Goal: Task Accomplishment & Management: Manage account settings

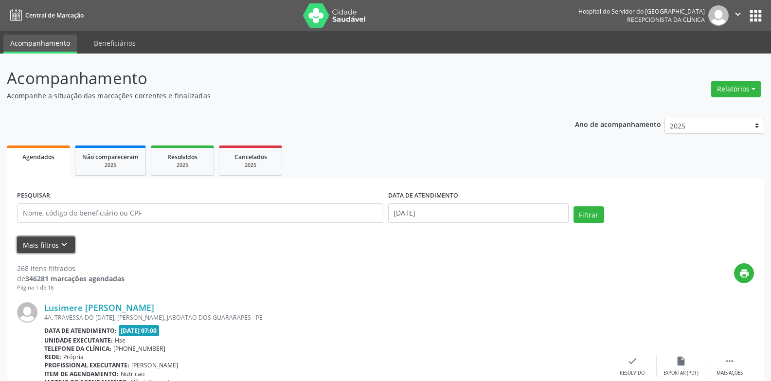
drag, startPoint x: 51, startPoint y: 243, endPoint x: 51, endPoint y: 249, distance: 6.3
click at [51, 244] on button "Mais filtros keyboard_arrow_down" at bounding box center [46, 244] width 58 height 17
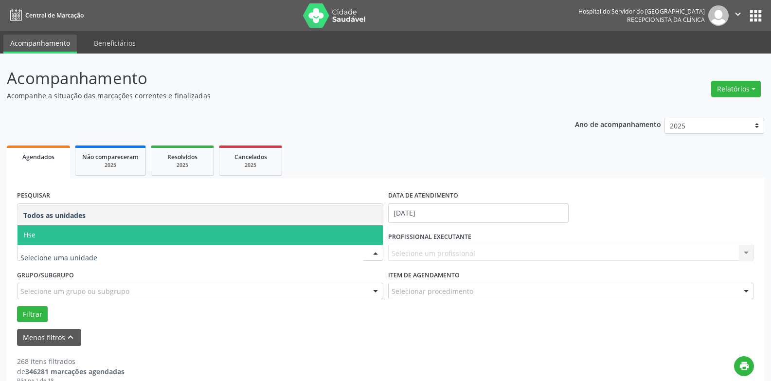
click at [62, 228] on span "Hse" at bounding box center [200, 234] width 365 height 19
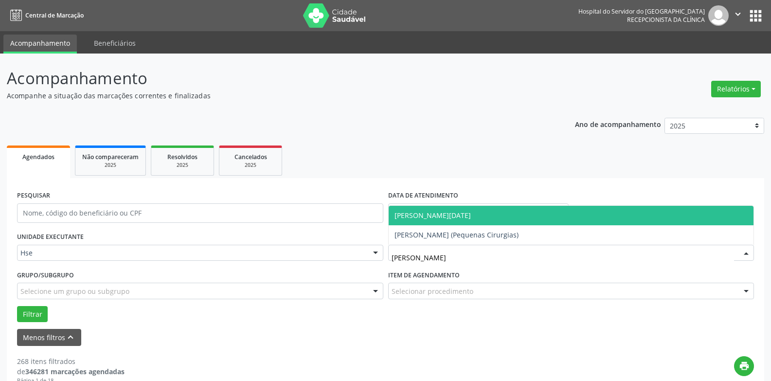
type input "[PERSON_NAME]"
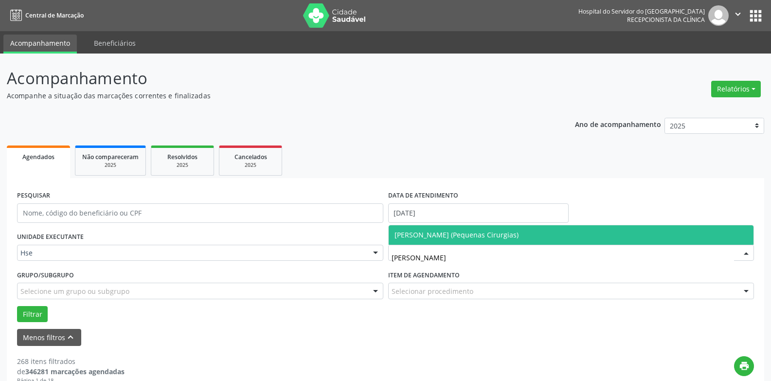
click at [429, 230] on span "[PERSON_NAME] (Pequenas Cirurgias)" at bounding box center [456, 234] width 124 height 9
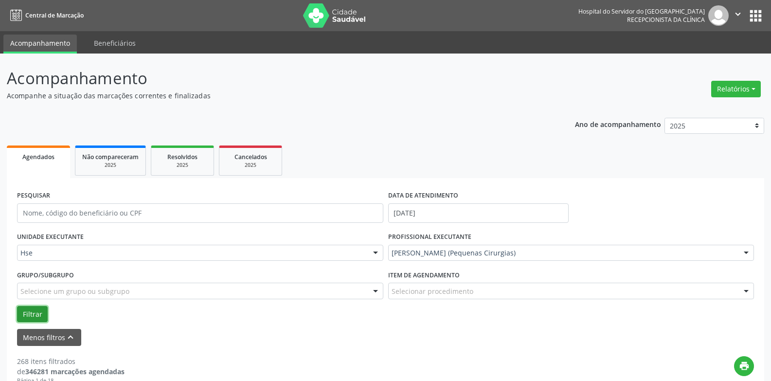
click at [40, 310] on button "Filtrar" at bounding box center [32, 314] width 31 height 17
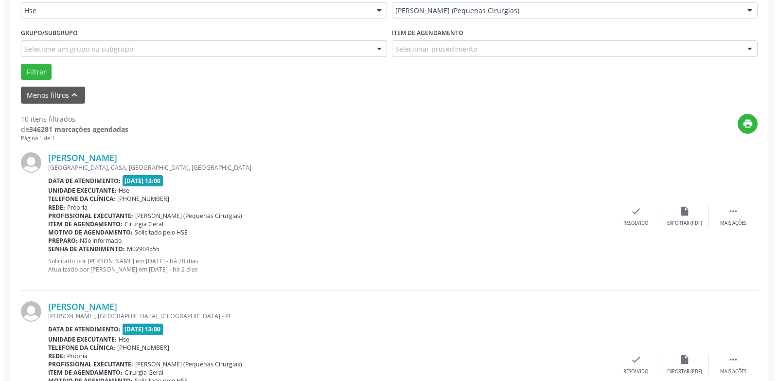
scroll to position [243, 0]
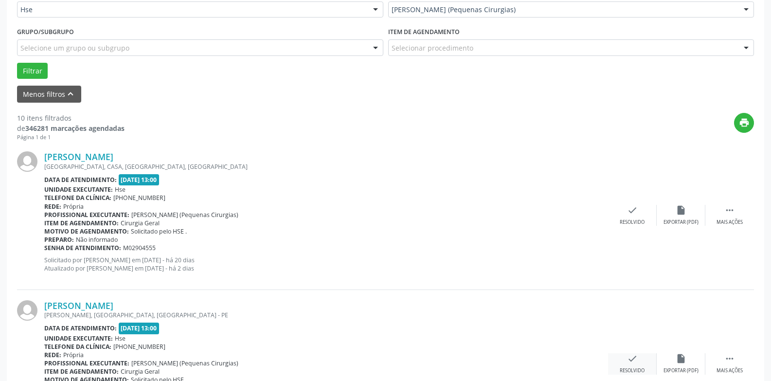
click at [621, 365] on div "check Resolvido" at bounding box center [632, 363] width 49 height 21
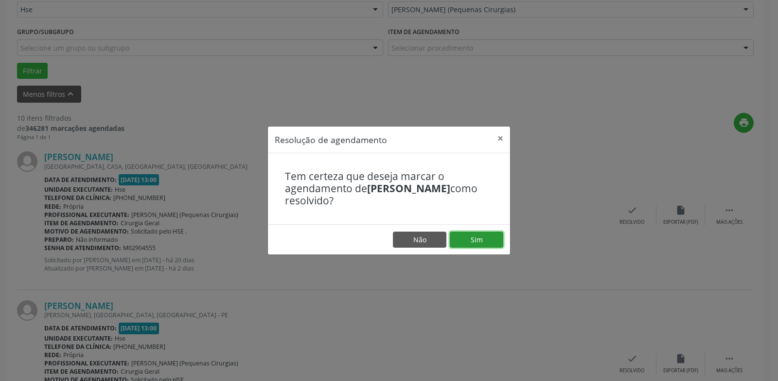
click at [488, 236] on button "Sim" at bounding box center [476, 239] width 53 height 17
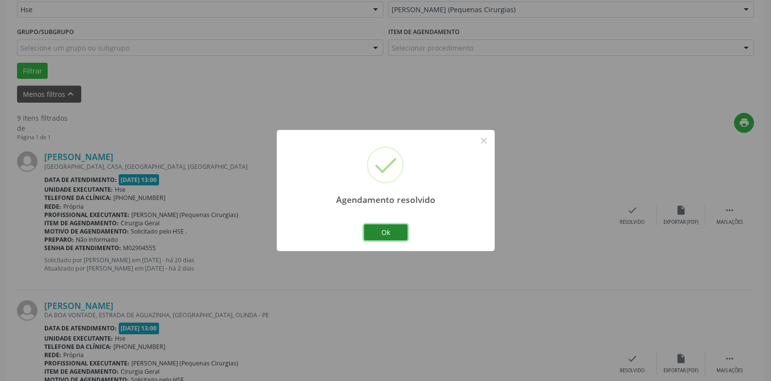
click at [396, 232] on button "Ok" at bounding box center [386, 232] width 44 height 17
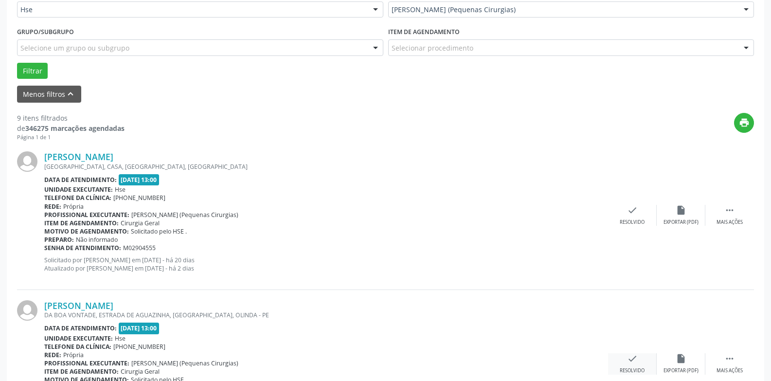
click at [638, 361] on div "check Resolvido" at bounding box center [632, 363] width 49 height 21
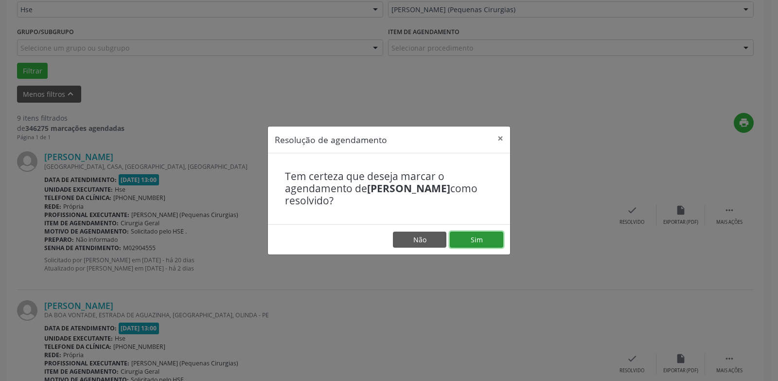
click at [476, 244] on button "Sim" at bounding box center [476, 239] width 53 height 17
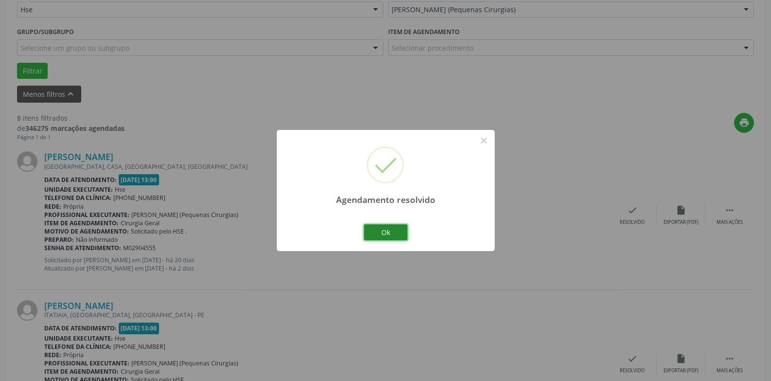
click at [384, 228] on button "Ok" at bounding box center [386, 232] width 44 height 17
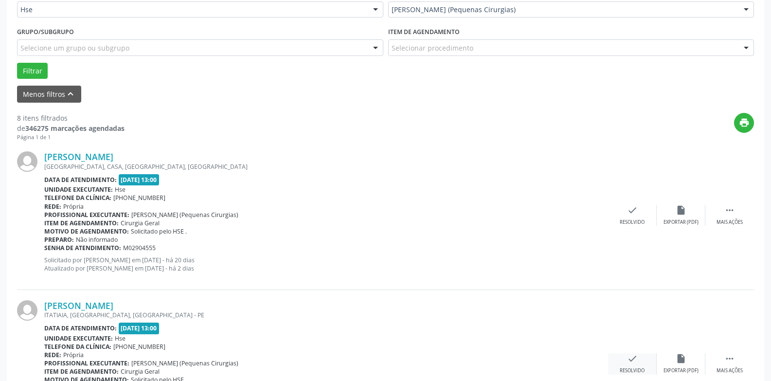
click at [628, 359] on icon "check" at bounding box center [632, 358] width 11 height 11
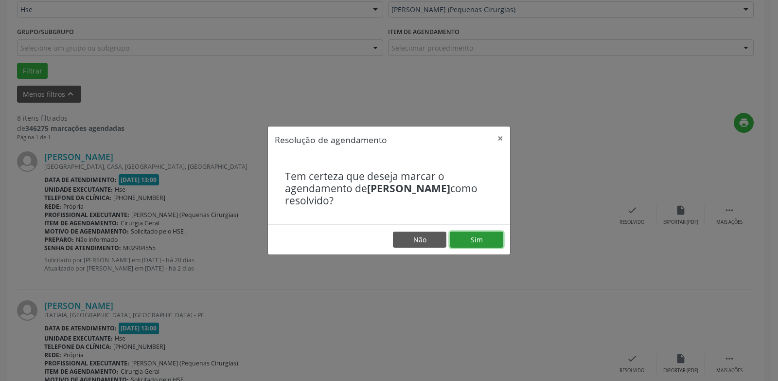
click at [467, 245] on button "Sim" at bounding box center [476, 239] width 53 height 17
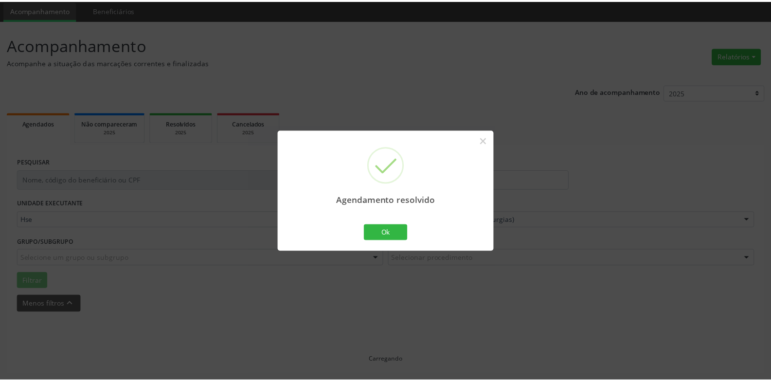
scroll to position [34, 0]
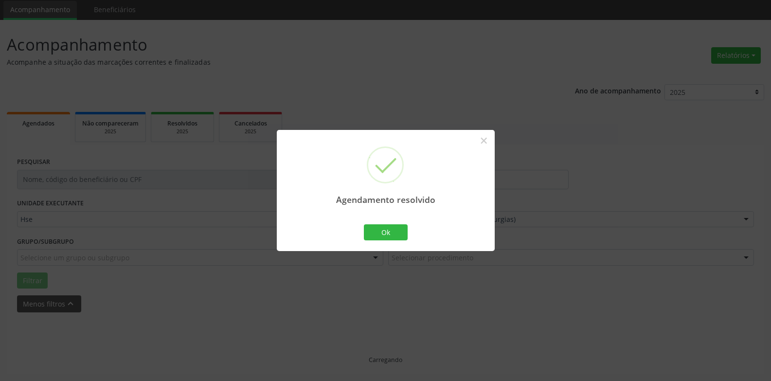
click at [470, 241] on div "Agendamento resolvido × Ok Cancel" at bounding box center [386, 190] width 218 height 121
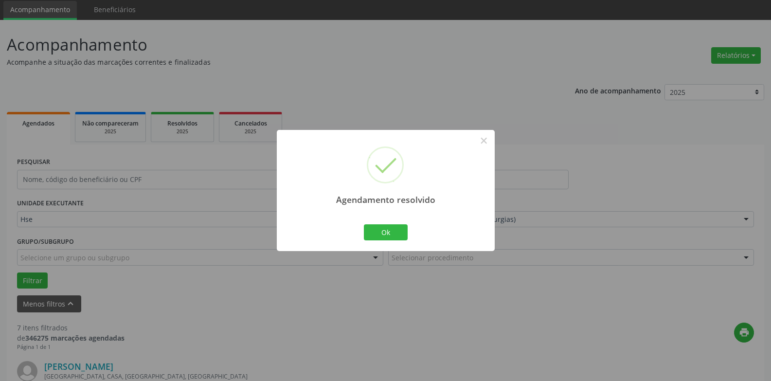
click at [398, 242] on div "Ok Cancel" at bounding box center [385, 232] width 48 height 20
click at [397, 238] on button "Ok" at bounding box center [386, 232] width 44 height 17
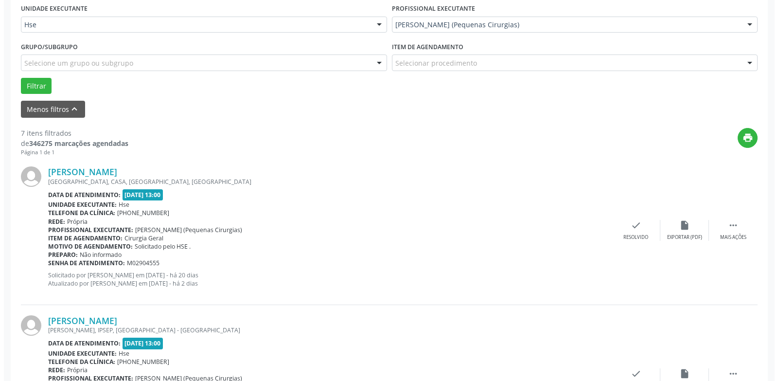
scroll to position [277, 0]
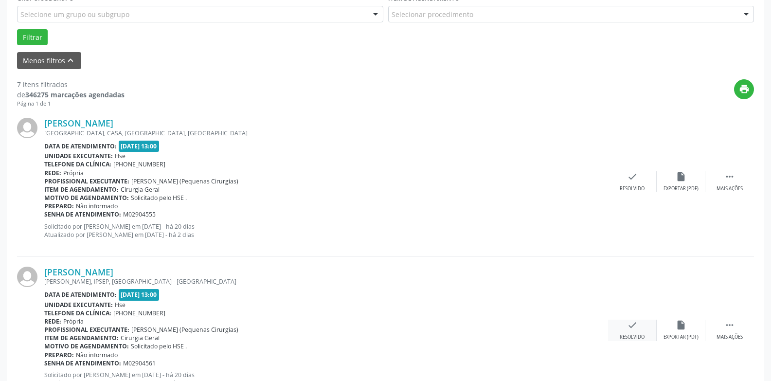
click at [620, 331] on div "check Resolvido" at bounding box center [632, 329] width 49 height 21
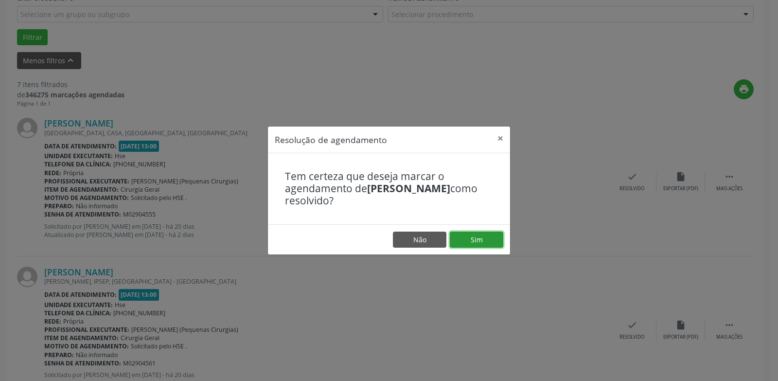
click at [475, 237] on button "Sim" at bounding box center [476, 239] width 53 height 17
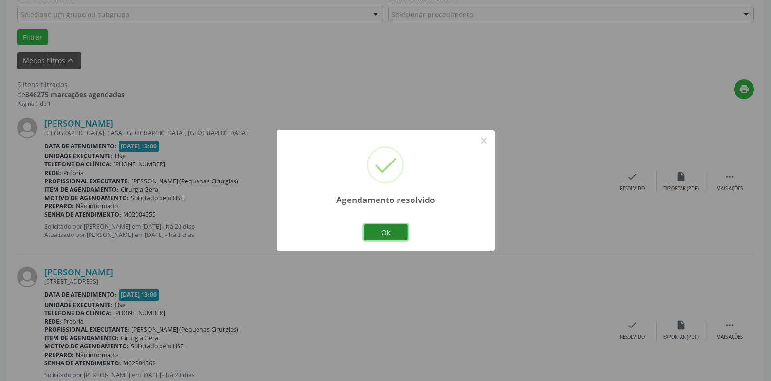
click at [387, 227] on button "Ok" at bounding box center [386, 232] width 44 height 17
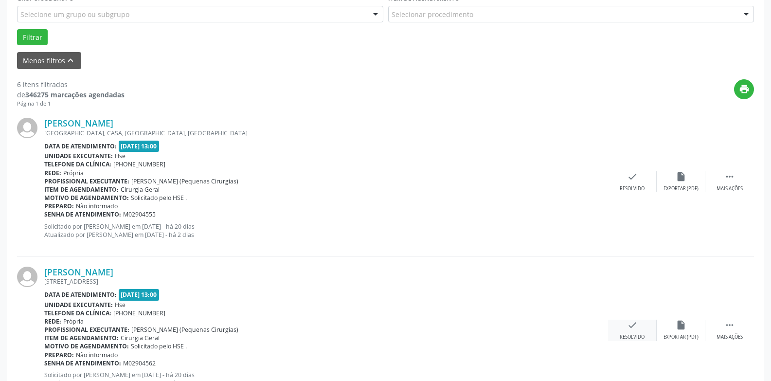
click at [641, 333] on div "Resolvido" at bounding box center [631, 336] width 25 height 7
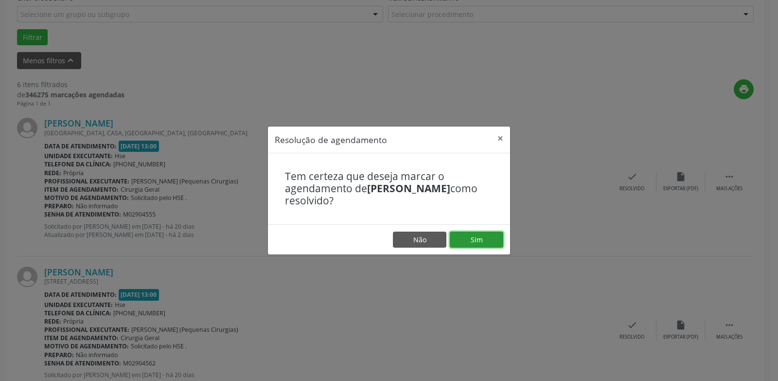
click at [480, 233] on button "Sim" at bounding box center [476, 239] width 53 height 17
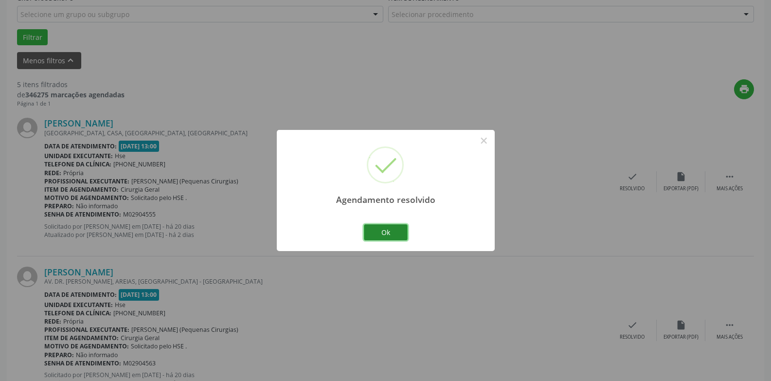
click at [381, 231] on button "Ok" at bounding box center [386, 232] width 44 height 17
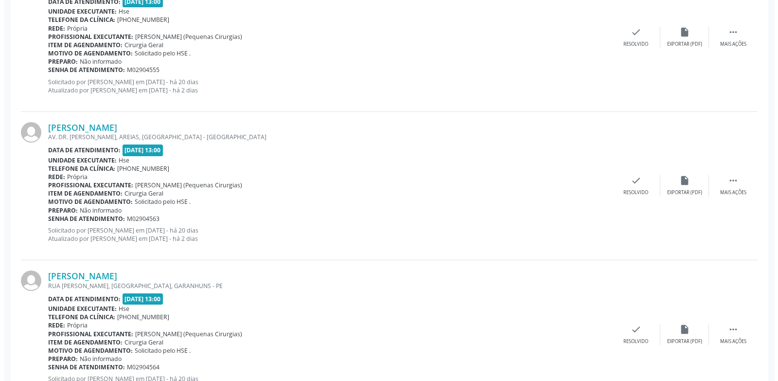
scroll to position [422, 0]
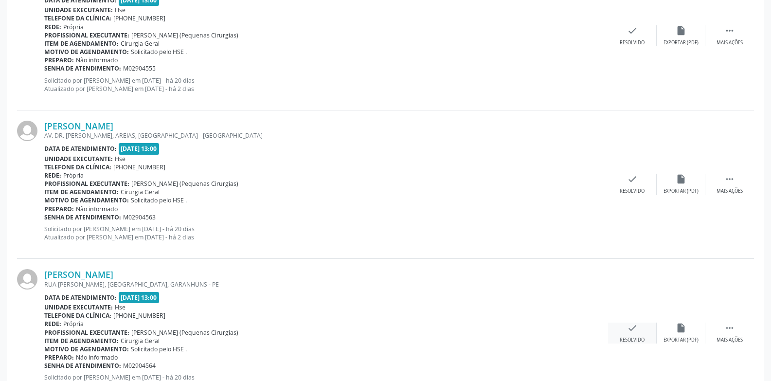
click at [624, 332] on div "check Resolvido" at bounding box center [632, 332] width 49 height 21
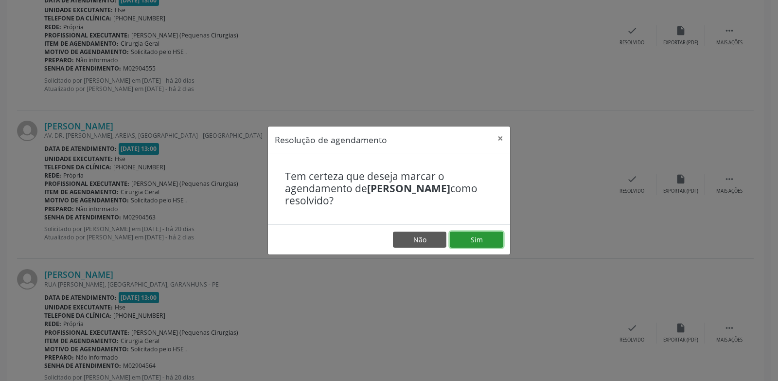
click at [464, 238] on button "Sim" at bounding box center [476, 239] width 53 height 17
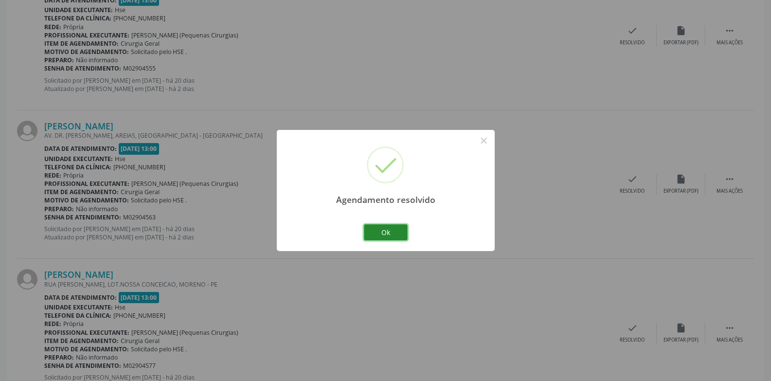
click at [389, 231] on button "Ok" at bounding box center [386, 232] width 44 height 17
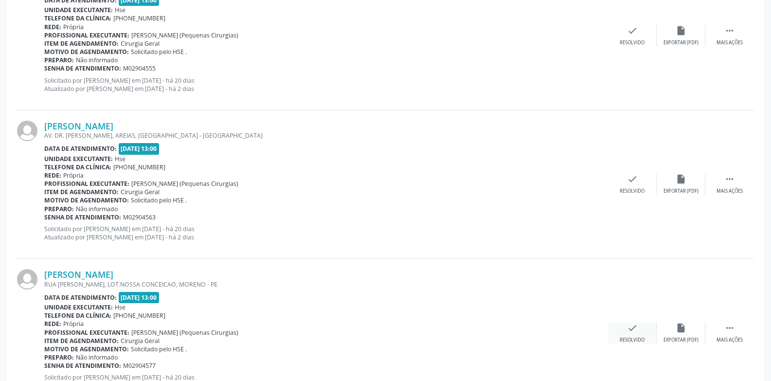
click at [634, 333] on div "check Resolvido" at bounding box center [632, 332] width 49 height 21
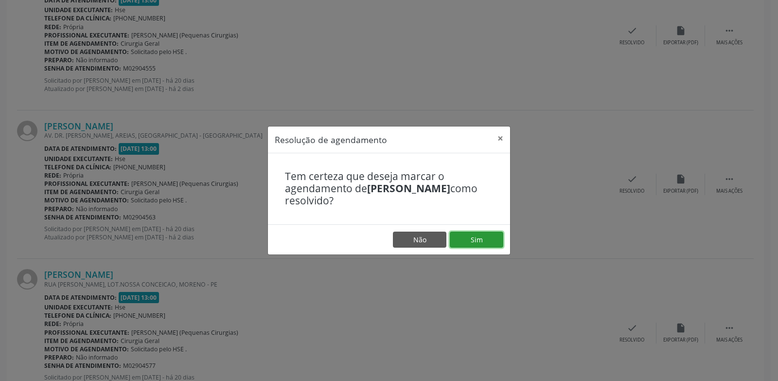
click at [479, 239] on button "Sim" at bounding box center [476, 239] width 53 height 17
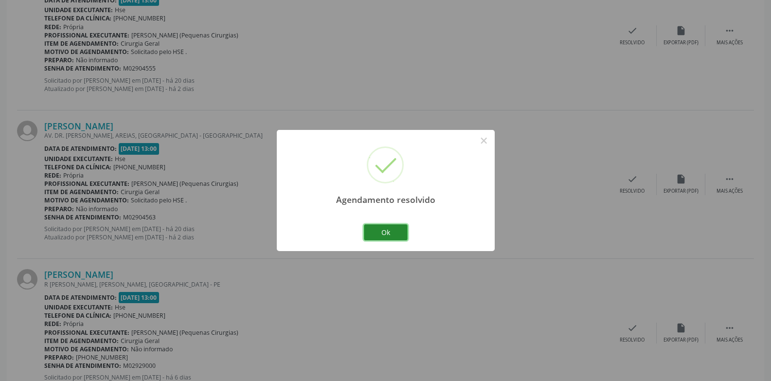
click at [378, 227] on button "Ok" at bounding box center [386, 232] width 44 height 17
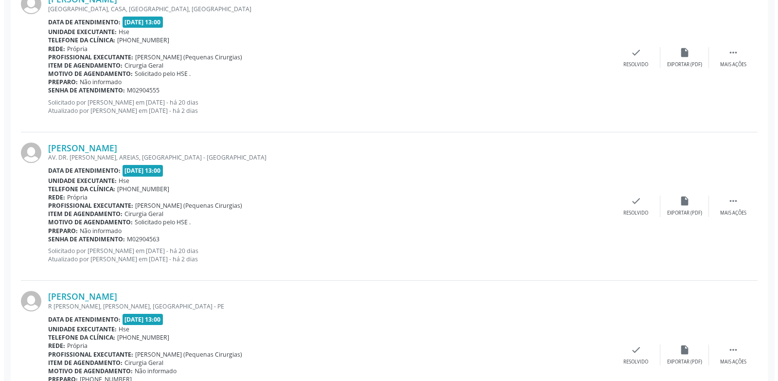
scroll to position [271, 0]
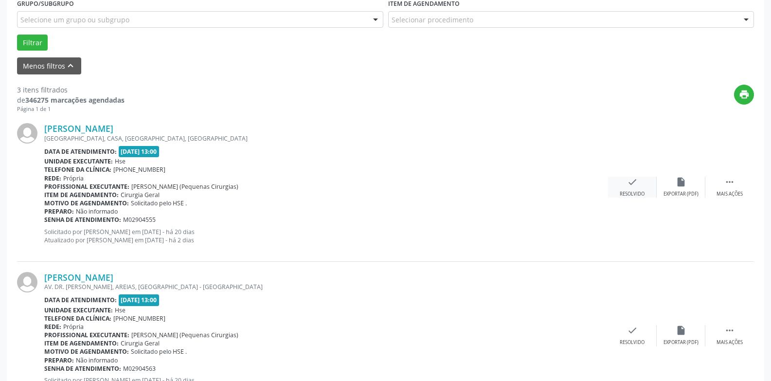
click at [631, 182] on icon "check" at bounding box center [632, 181] width 11 height 11
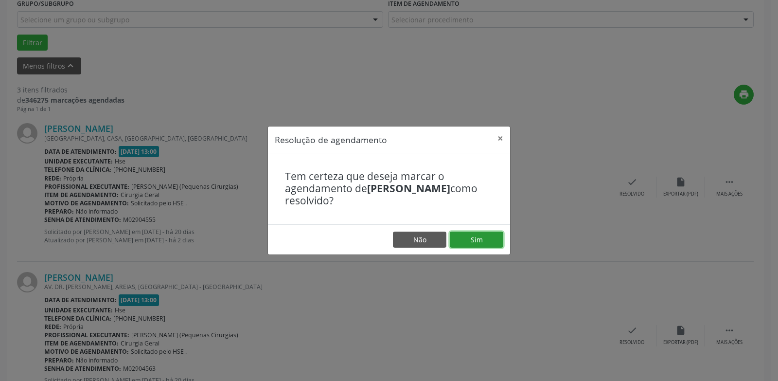
click at [473, 239] on button "Sim" at bounding box center [476, 239] width 53 height 17
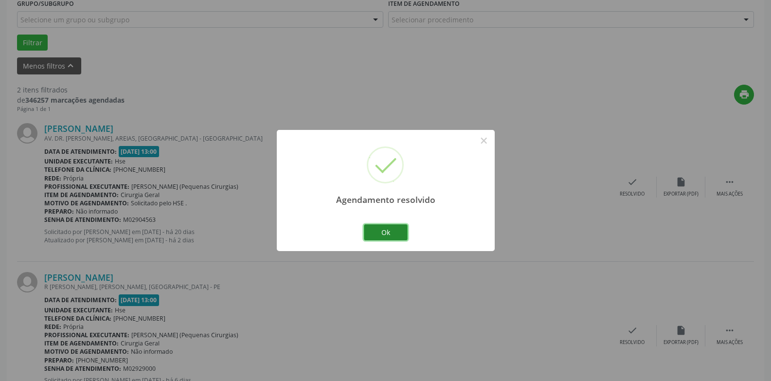
click at [392, 234] on button "Ok" at bounding box center [386, 232] width 44 height 17
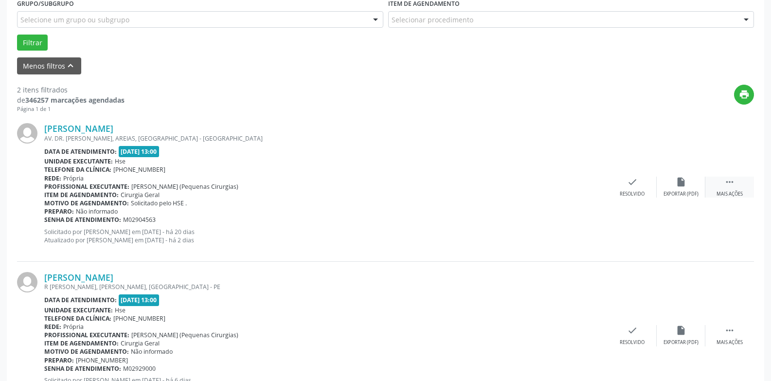
click at [731, 188] on div " Mais ações" at bounding box center [729, 186] width 49 height 21
click at [666, 187] on div "alarm_off Não compareceu" at bounding box center [680, 186] width 49 height 21
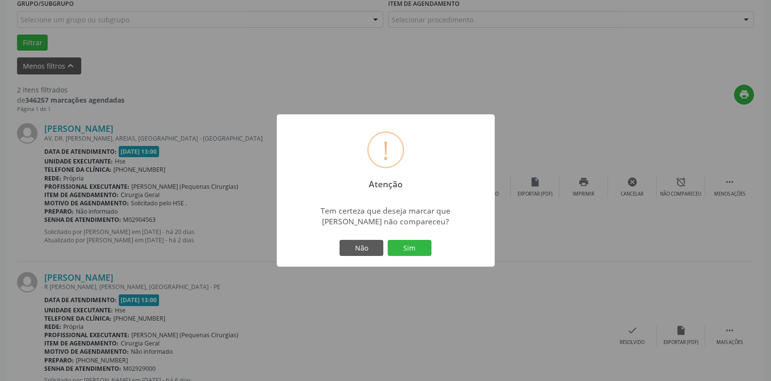
drag, startPoint x: 417, startPoint y: 238, endPoint x: 414, endPoint y: 243, distance: 5.7
click at [414, 241] on div "! Atenção × Tem certeza que deseja marcar que [PERSON_NAME] não compareceu? Não…" at bounding box center [386, 190] width 218 height 153
click at [417, 251] on button "Sim" at bounding box center [409, 248] width 44 height 17
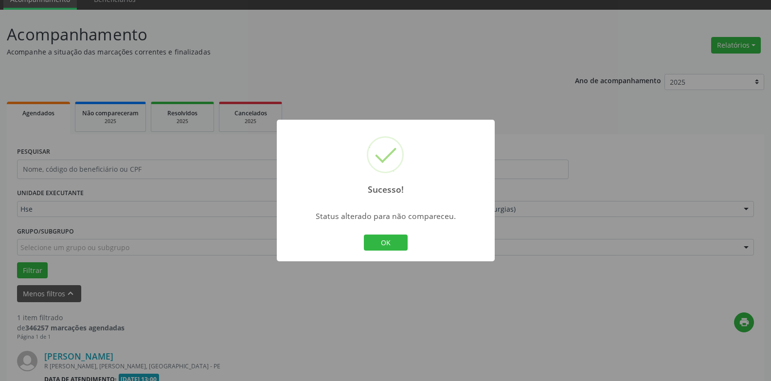
scroll to position [169, 0]
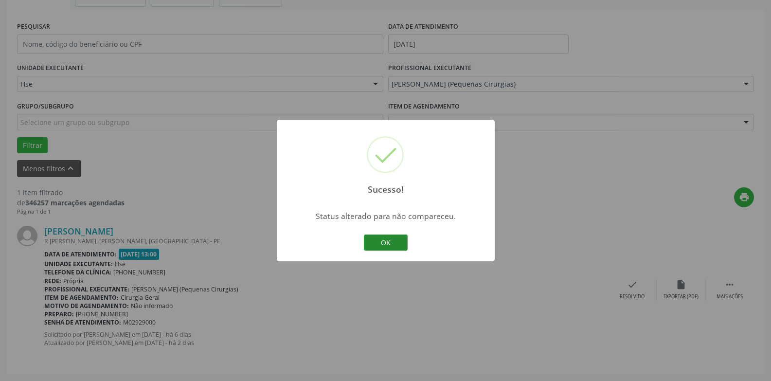
click at [386, 244] on button "OK" at bounding box center [386, 242] width 44 height 17
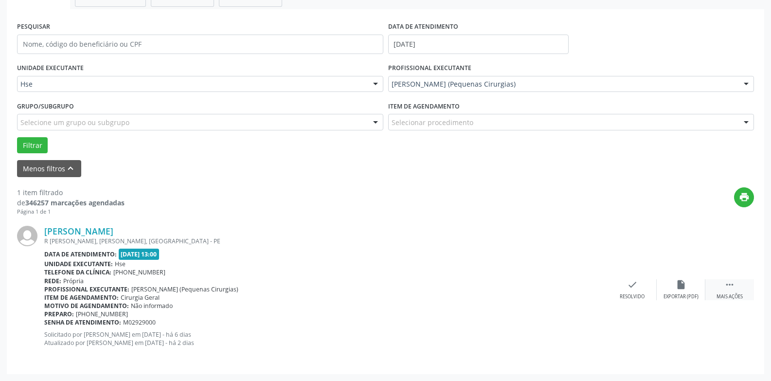
click at [722, 296] on div "Mais ações" at bounding box center [729, 296] width 26 height 7
click at [674, 284] on div "alarm_off Não compareceu" at bounding box center [680, 289] width 49 height 21
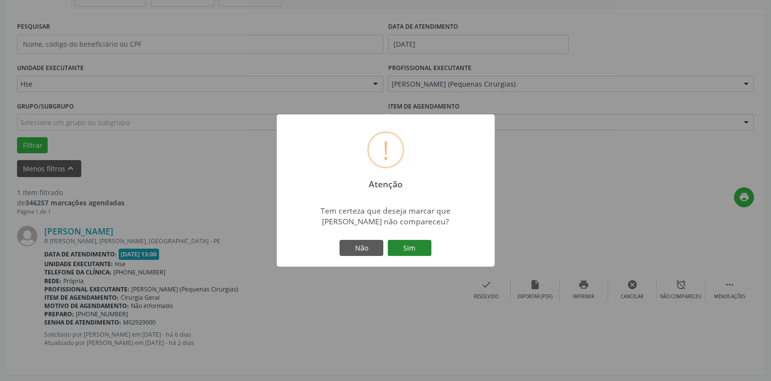
click at [411, 246] on button "Sim" at bounding box center [409, 248] width 44 height 17
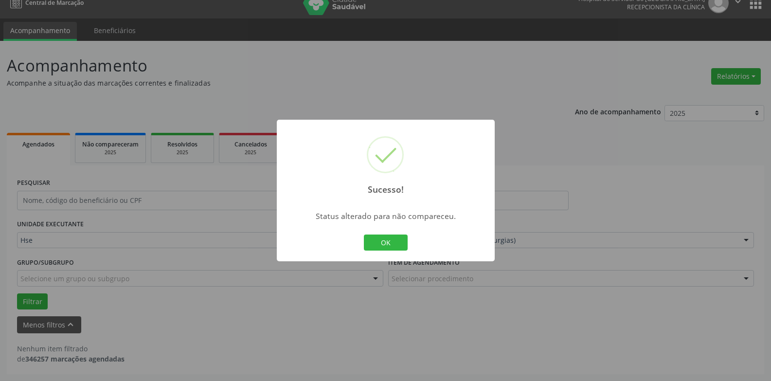
scroll to position [13, 0]
